Goal: Register for event/course

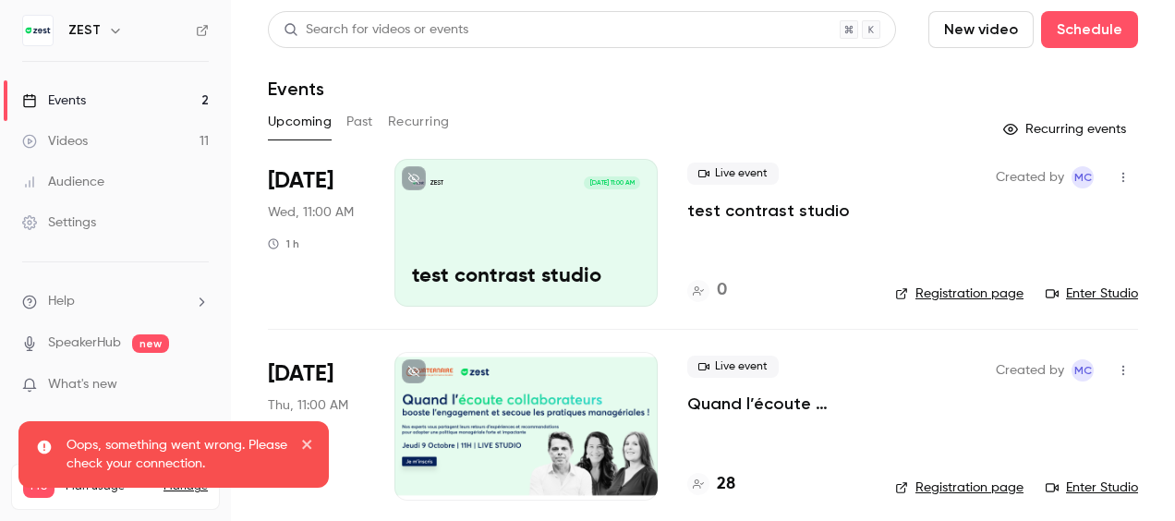
click at [554, 246] on div "ZEST [DATE] 11:00 AM test contrast studio" at bounding box center [525, 233] width 263 height 148
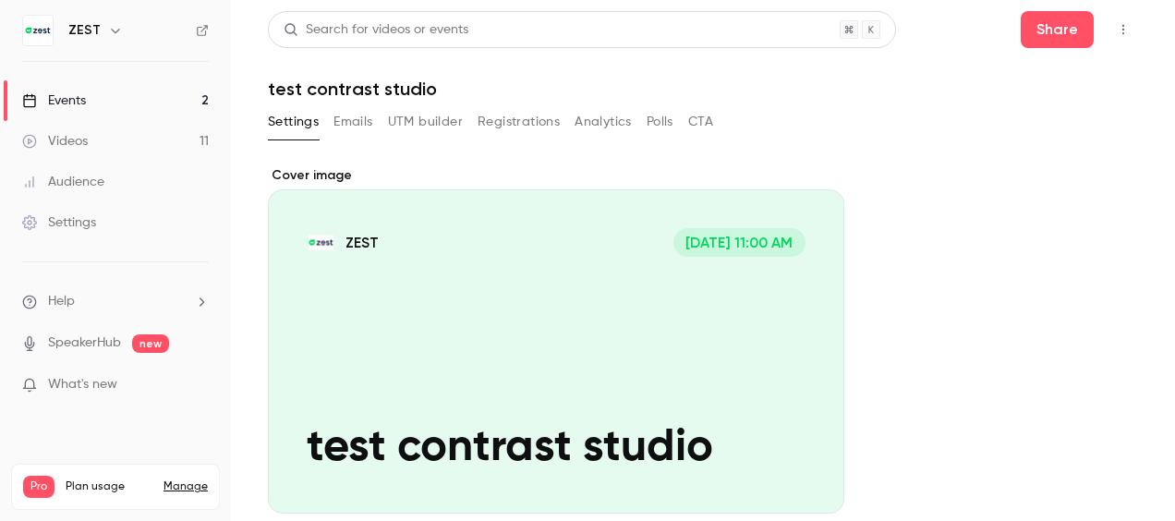
click at [1115, 28] on icon "button" at bounding box center [1122, 29] width 15 height 13
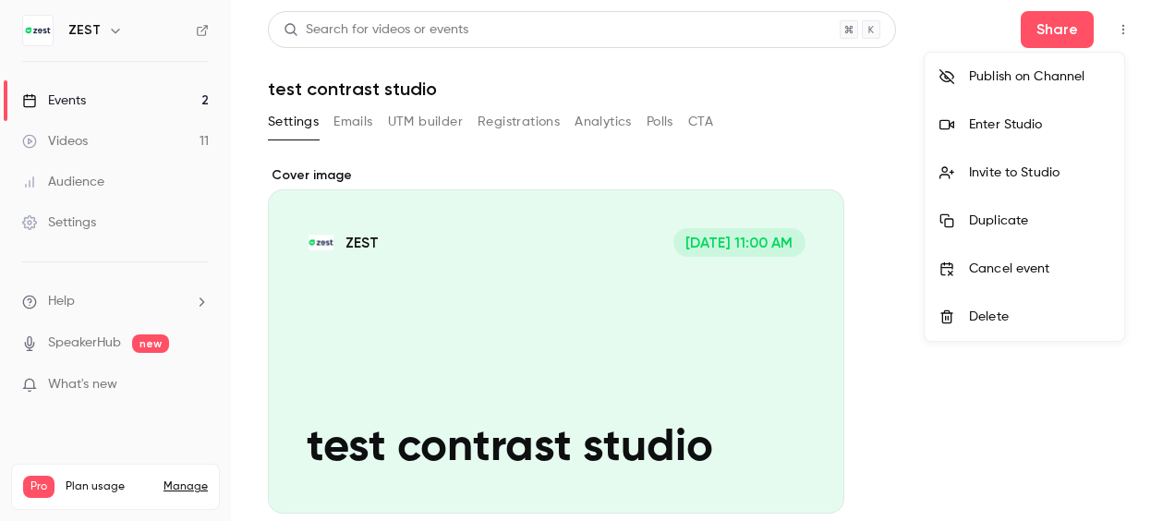
click at [982, 123] on div "Enter Studio" at bounding box center [1039, 124] width 140 height 18
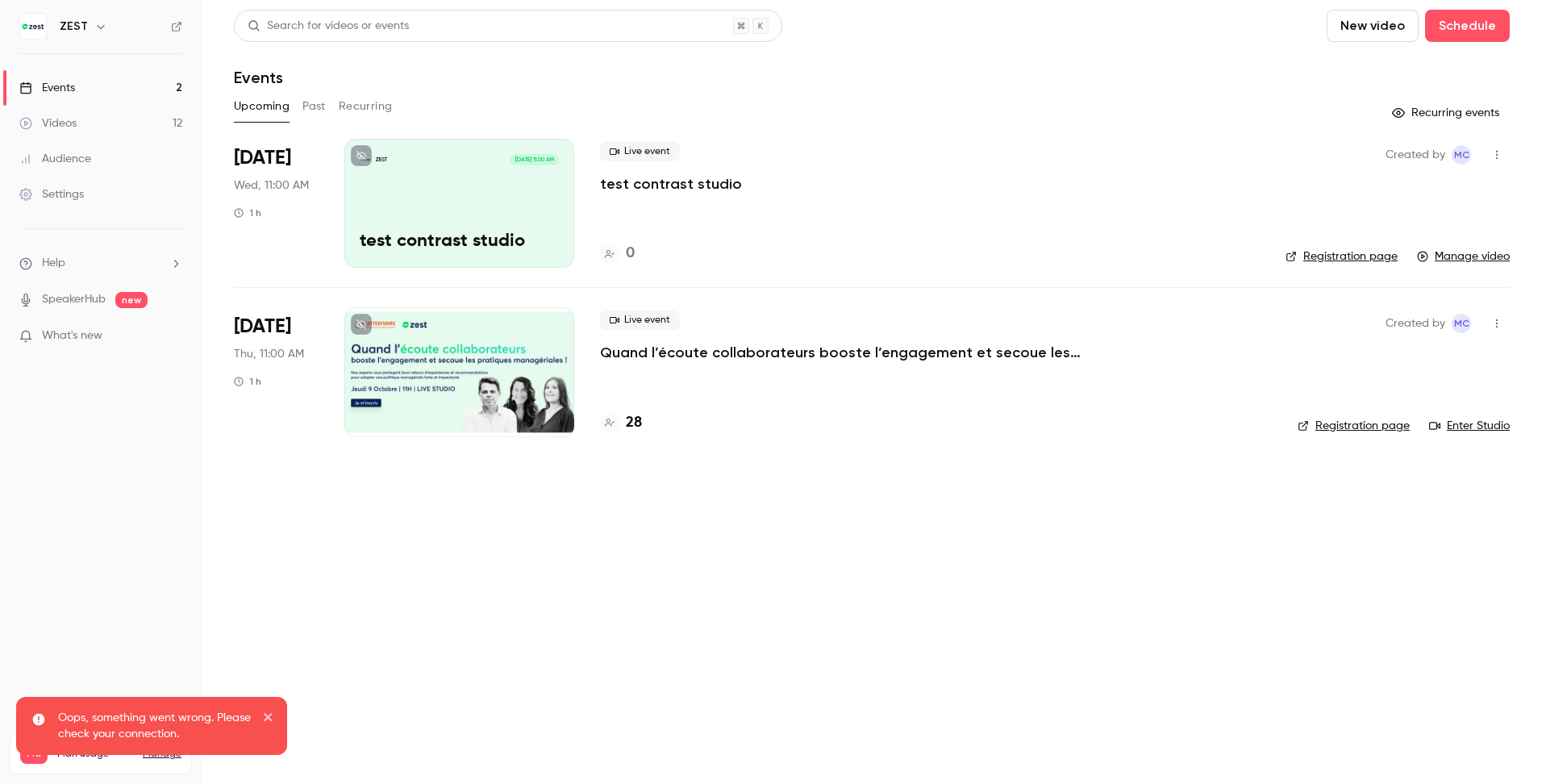
click at [637, 422] on h4 "28" at bounding box center [634, 423] width 16 height 22
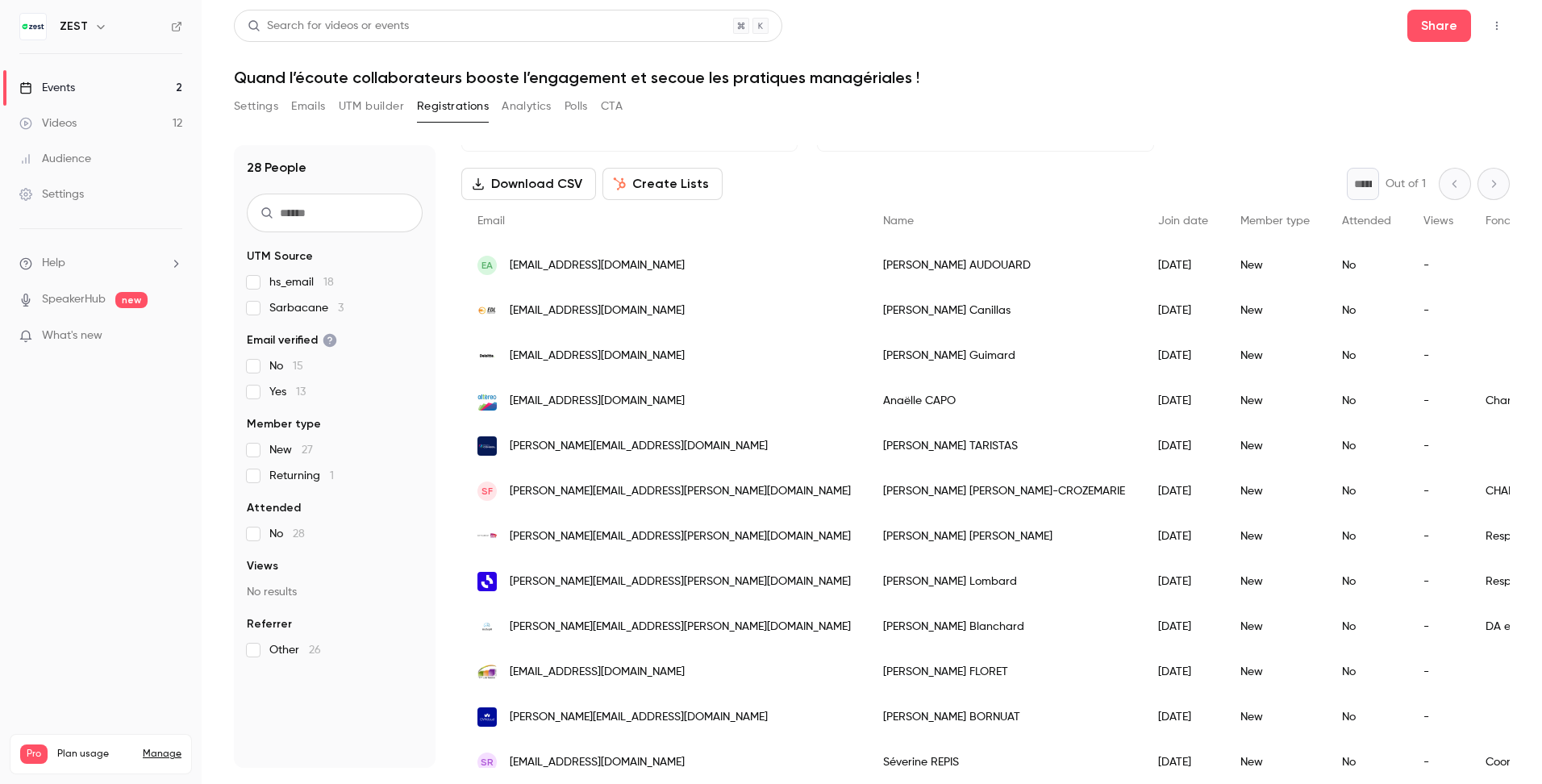
scroll to position [80, 0]
